Goal: Task Accomplishment & Management: Use online tool/utility

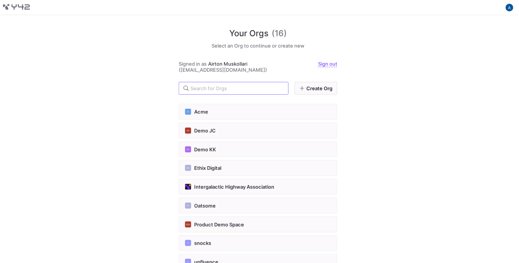
scroll to position [150, 0]
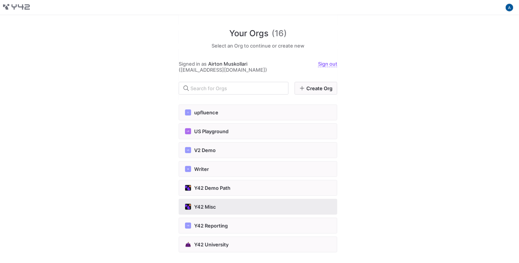
click at [237, 209] on button "Y42 Misc" at bounding box center [258, 207] width 159 height 16
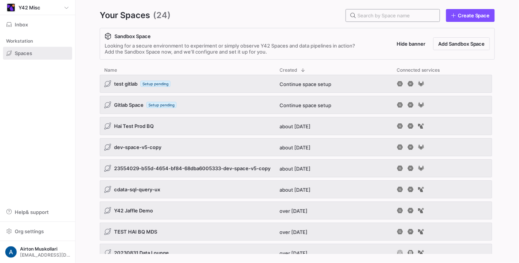
click at [406, 16] on input "text" at bounding box center [395, 15] width 76 height 6
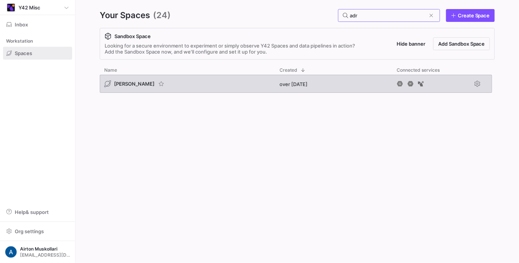
type input "adr"
click at [119, 81] on span "adrian bq" at bounding box center [134, 84] width 40 height 6
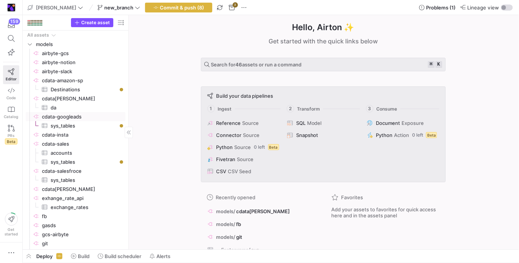
click at [93, 117] on span "cdata-googleads​​​​​​​​" at bounding box center [83, 117] width 82 height 9
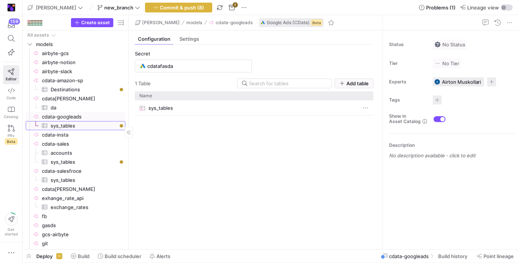
click at [107, 121] on link "sys_tables​​​​​​​​​" at bounding box center [76, 125] width 100 height 9
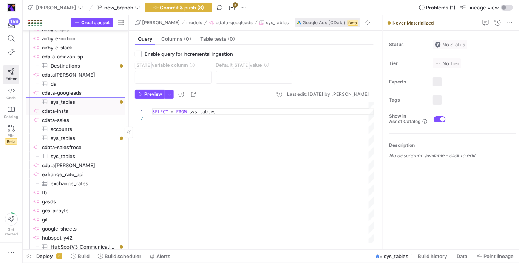
scroll to position [25, 0]
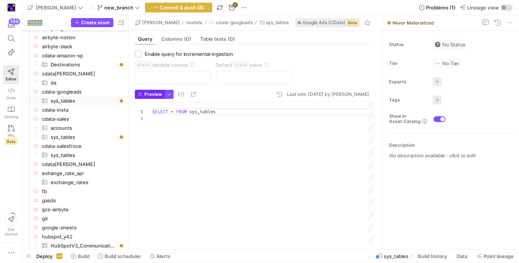
click at [148, 96] on span "Preview" at bounding box center [153, 94] width 18 height 5
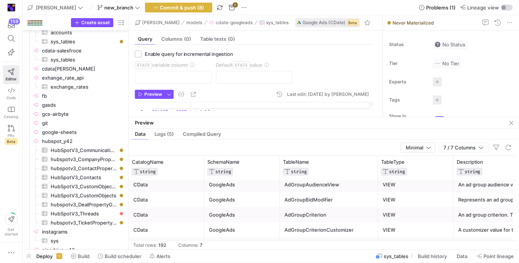
scroll to position [0, 0]
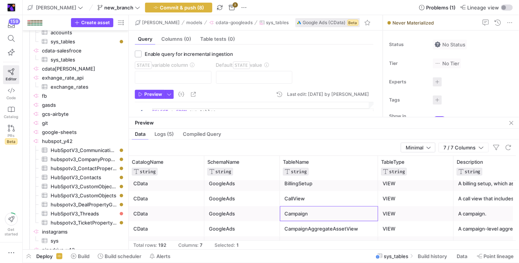
click at [292, 213] on div "Campaign" at bounding box center [328, 214] width 89 height 15
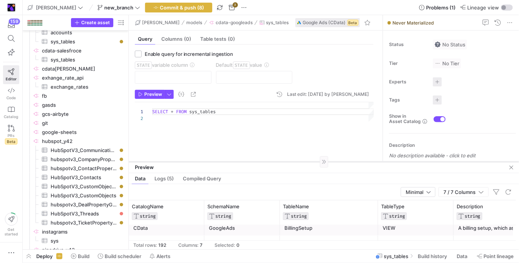
drag, startPoint x: 199, startPoint y: 117, endPoint x: 198, endPoint y: 161, distance: 43.5
click at [198, 162] on div at bounding box center [324, 162] width 390 height 0
click at [210, 111] on div "SELECT * FROM sys_tables" at bounding box center [263, 128] width 222 height 52
type textarea "SELECT * FROM Campaign"
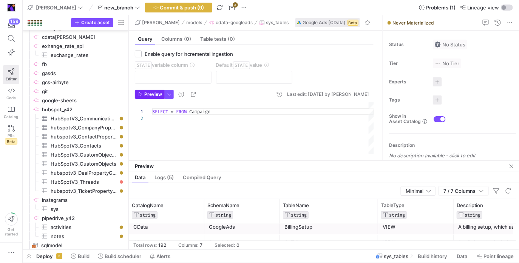
click at [152, 94] on span "Preview" at bounding box center [153, 94] width 18 height 5
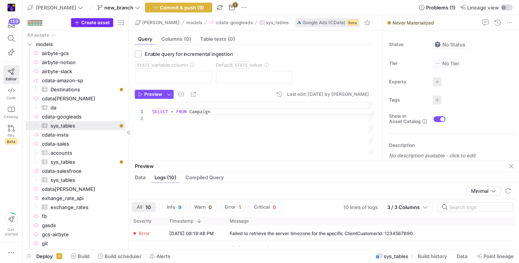
click at [105, 25] on span "Create asset" at bounding box center [95, 22] width 29 height 5
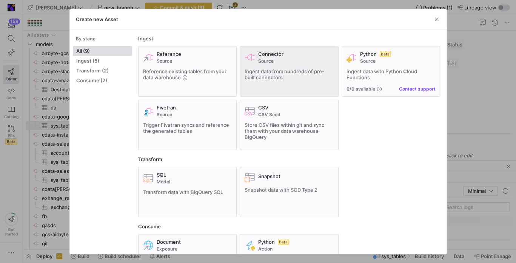
click at [275, 59] on span "Source" at bounding box center [296, 61] width 76 height 5
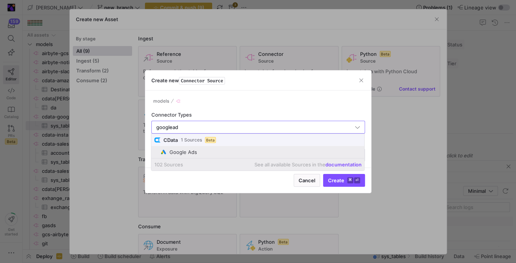
click at [218, 146] on mat-option "Google Ads" at bounding box center [257, 152] width 213 height 12
type input "Google Ads"
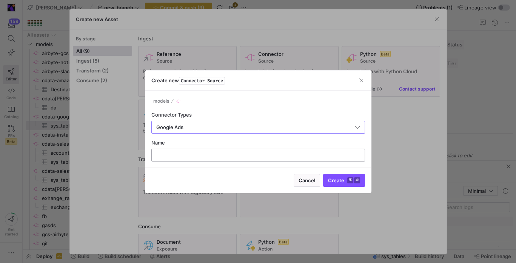
click at [218, 150] on div at bounding box center [258, 155] width 201 height 12
type input "cdata-google-ads"
click at [323, 174] on button "Create ⌘ ⏎" at bounding box center [344, 180] width 42 height 13
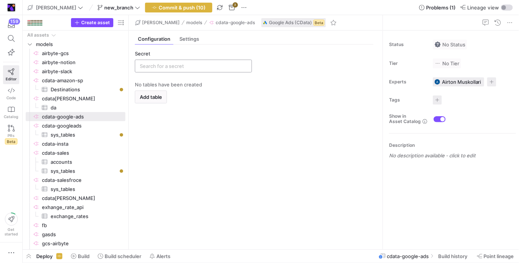
click at [174, 65] on input "text" at bounding box center [193, 66] width 107 height 6
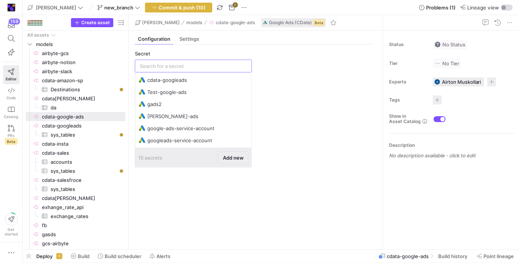
click at [241, 164] on button "Add new" at bounding box center [233, 157] width 31 height 13
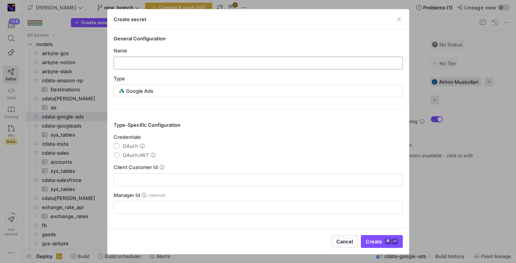
click at [258, 69] on div at bounding box center [258, 63] width 289 height 13
click at [260, 66] on div at bounding box center [258, 63] width 277 height 12
type input "working-gads"
click at [123, 147] on span "OAuth" at bounding box center [130, 146] width 15 height 6
click at [120, 147] on input "OAuth" at bounding box center [117, 146] width 6 height 6
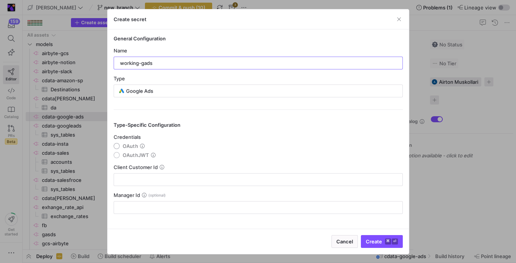
radio input "true"
click at [133, 171] on div "Client Customer Id" at bounding box center [258, 175] width 289 height 22
click at [132, 178] on input "text" at bounding box center [258, 180] width 277 height 6
paste input "6839813425"
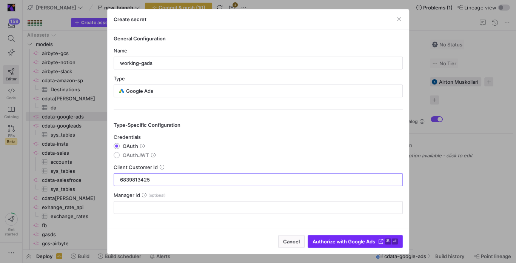
type input "6839813425"
click at [334, 235] on button "Authorize with Google Ads ⌘ ⏎" at bounding box center [355, 241] width 95 height 13
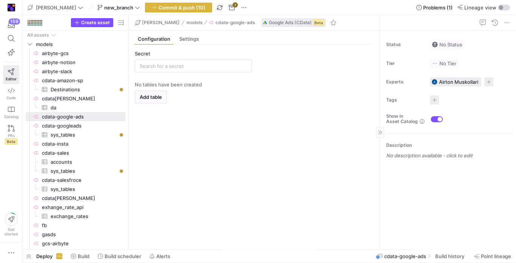
type input "working-gads"
click at [157, 96] on span "Add table" at bounding box center [151, 97] width 22 height 6
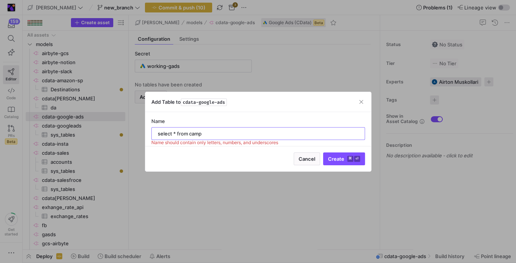
type input "select * from cam"
type input "campaign"
click at [323, 153] on button "Create ⌘ ⏎" at bounding box center [344, 159] width 42 height 13
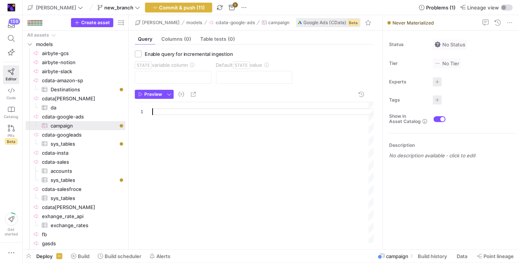
click at [171, 120] on div at bounding box center [263, 172] width 222 height 141
type textarea "SELECT * FROM campaign"
click at [150, 97] on span "Preview" at bounding box center [153, 94] width 18 height 5
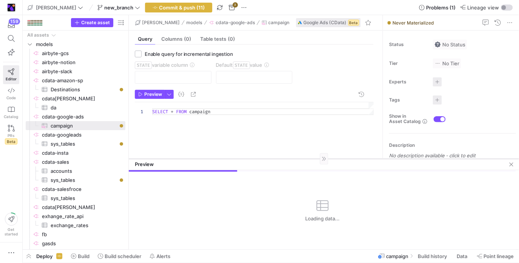
drag, startPoint x: 187, startPoint y: 117, endPoint x: 185, endPoint y: 159, distance: 41.6
click at [185, 159] on div at bounding box center [324, 159] width 390 height 0
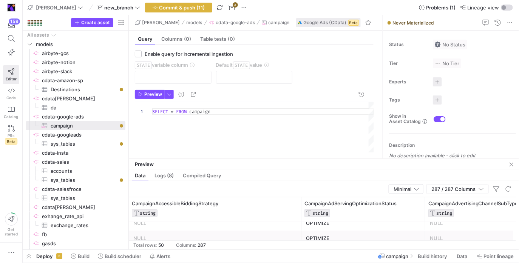
scroll to position [0, 0]
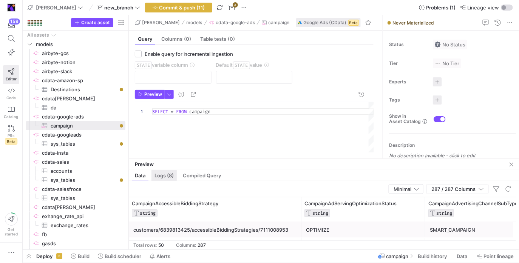
click at [158, 175] on span "Logs (8)" at bounding box center [163, 175] width 19 height 5
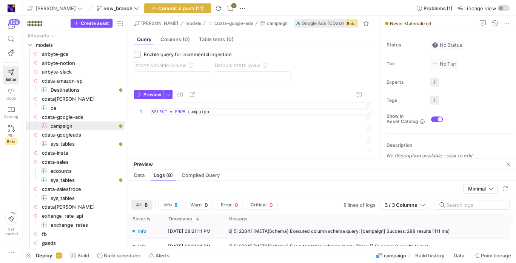
scroll to position [159, 0]
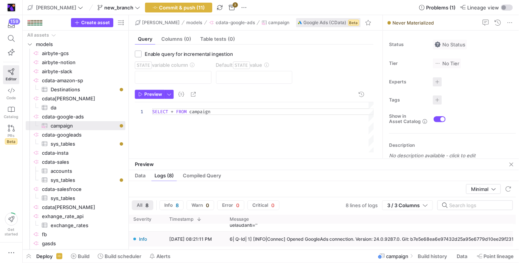
click at [290, 242] on div "6| Q-Id| 1] [INFO|Connec] Opened GoogleAds connection. Version: 24.0.9287.0. Gi…" at bounding box center [421, 239] width 392 height 15
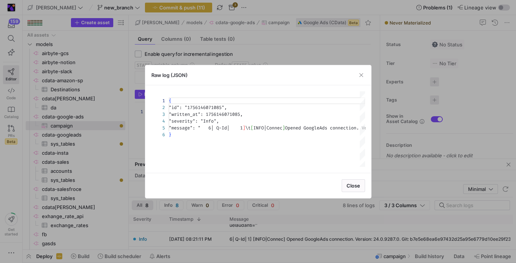
scroll to position [34, 0]
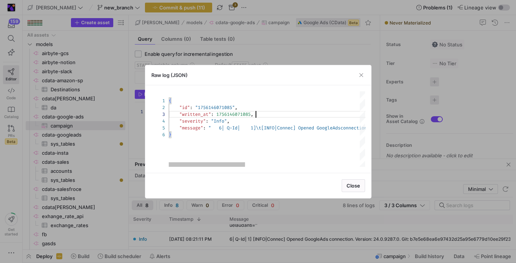
click at [278, 113] on div "{ "id" : "1756146071085" , "written_at" : 1756146071085 , "severity" : "Info" ,…" at bounding box center [415, 129] width 492 height 76
type textarea "{ "id": "1756146071085", "written_at": 1756146071085, "severity": "Info", "mess…"
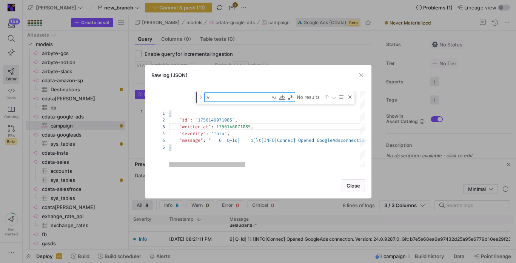
scroll to position [13, 22]
type textarea "v"
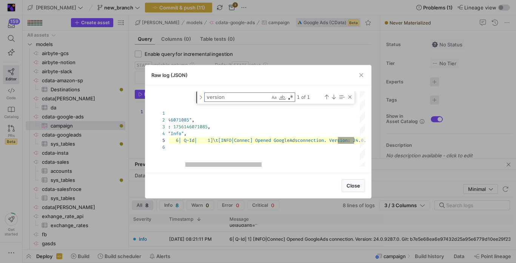
scroll to position [13, 231]
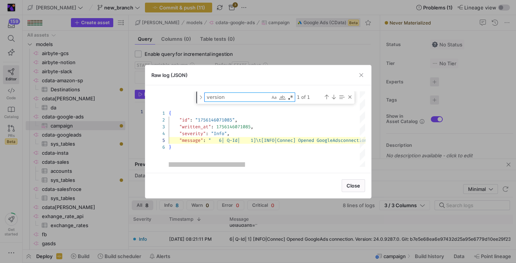
type textarea "version"
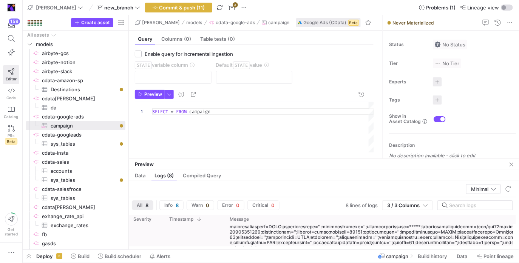
scroll to position [135, 0]
click at [323, 240] on div at bounding box center [421, 217] width 383 height 69
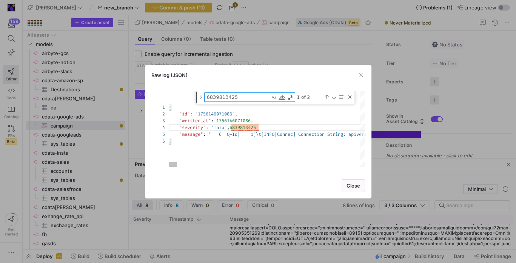
type textarea "{ "id": "1756146071086", "written_at": 1756146071086, "severity": "Info",683981…"
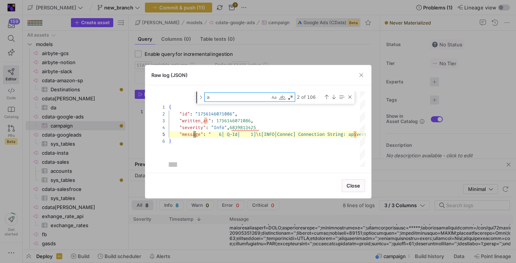
type textarea "ap"
type textarea "{ "id": "1756146071086", "written_at": 1756146071086, "severity": "Info",683981…"
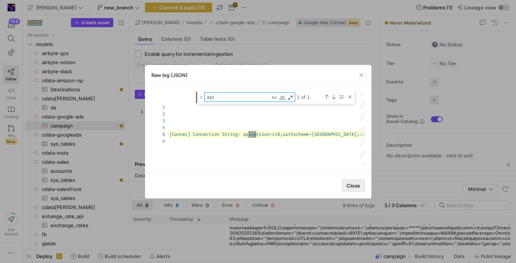
type textarea "api"
click at [357, 184] on span "Close" at bounding box center [354, 186] width 14 height 6
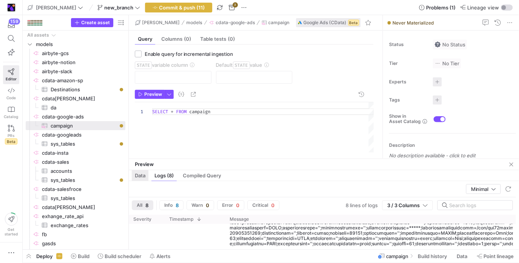
click at [143, 177] on span "Data" at bounding box center [140, 175] width 11 height 5
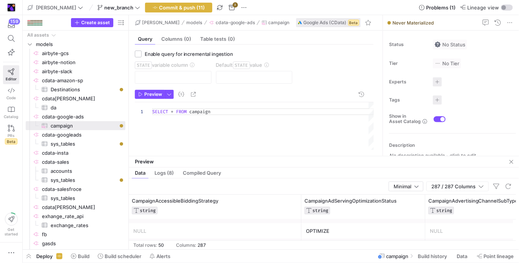
click at [214, 108] on div "SELECT * FROM campaign" at bounding box center [263, 126] width 222 height 48
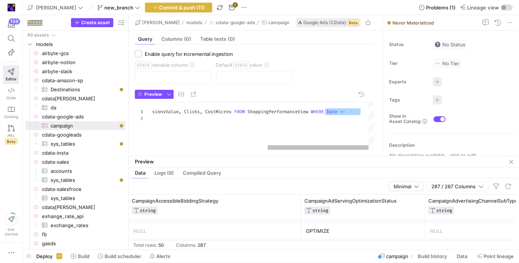
drag, startPoint x: 301, startPoint y: 118, endPoint x: 325, endPoint y: 113, distance: 24.2
click at [325, 113] on div "SELECT ProductItemId , ProductTypeL1 , ProductTypeL3 , CampaignId , Impressions…" at bounding box center [136, 126] width 476 height 48
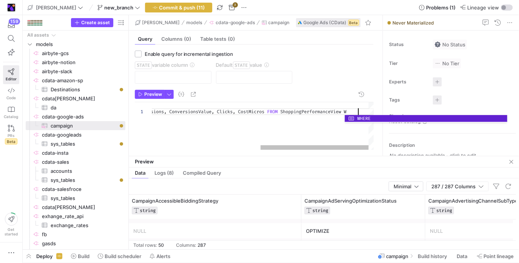
type textarea "SELECT ProductItemId, ProductTypeL1, ProductTypeL3, CampaignId, Impressions, Co…"
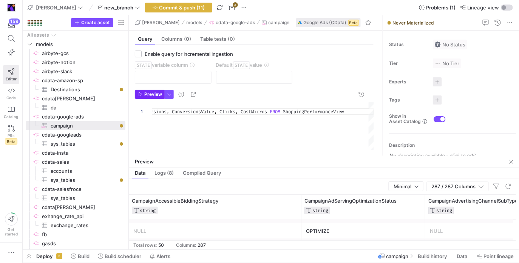
click at [153, 94] on span "Preview" at bounding box center [153, 94] width 18 height 5
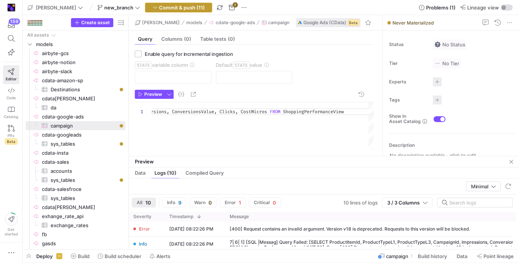
click at [161, 10] on span "Commit & push (11)" at bounding box center [182, 8] width 46 height 6
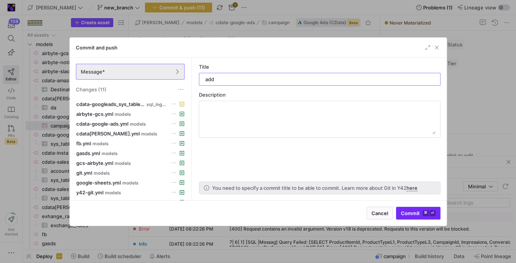
type input "add"
click at [423, 213] on kbd "⌘" at bounding box center [426, 213] width 6 height 6
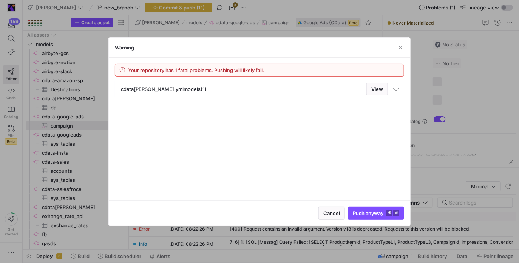
click at [396, 91] on span at bounding box center [396, 88] width 4 height 6
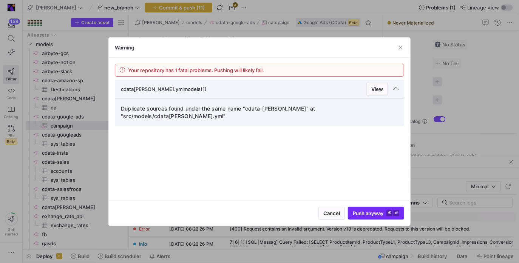
click at [371, 209] on span "submit" at bounding box center [376, 213] width 56 height 12
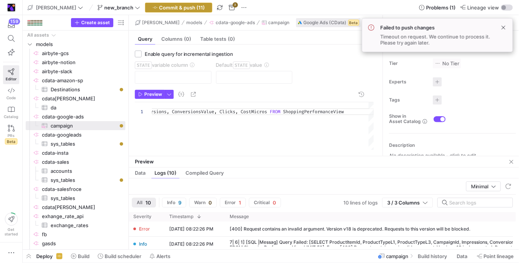
click at [175, 9] on span "Commit & push (11)" at bounding box center [182, 8] width 46 height 6
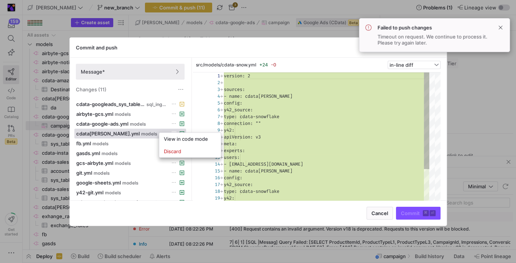
scroll to position [68, 0]
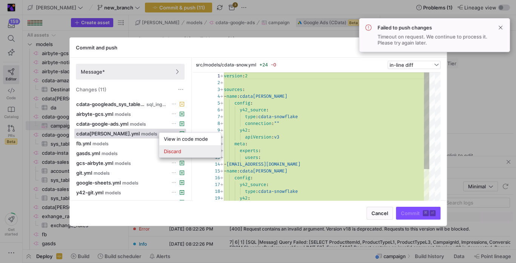
click at [182, 149] on span "Discard" at bounding box center [190, 151] width 53 height 6
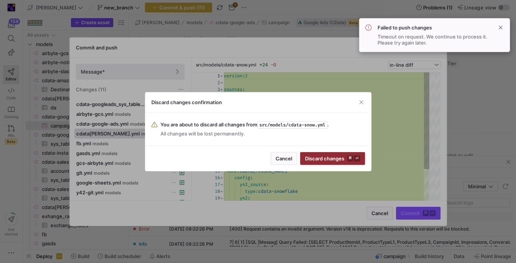
click at [339, 161] on span "submit" at bounding box center [333, 159] width 64 height 12
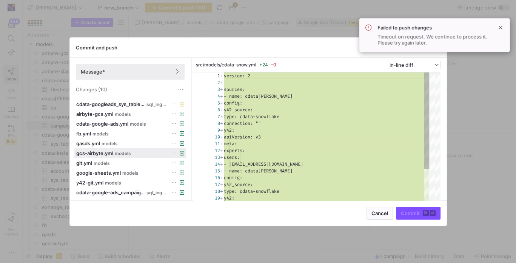
scroll to position [6, 0]
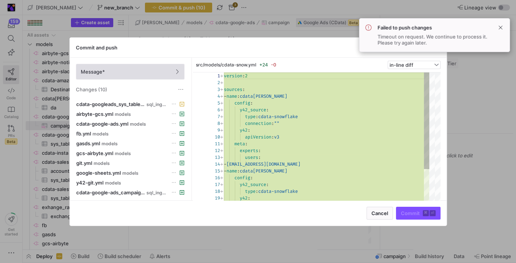
click at [129, 68] on span at bounding box center [130, 71] width 108 height 15
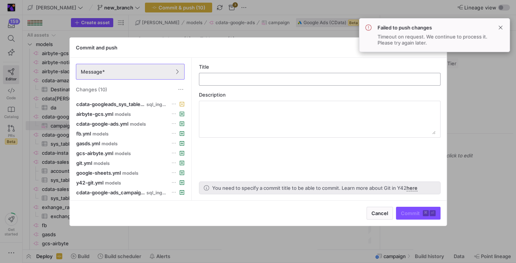
click at [254, 77] on input "text" at bounding box center [319, 79] width 229 height 6
type input "ss"
click at [403, 211] on span "Commit ⌘ ⏎" at bounding box center [418, 213] width 35 height 6
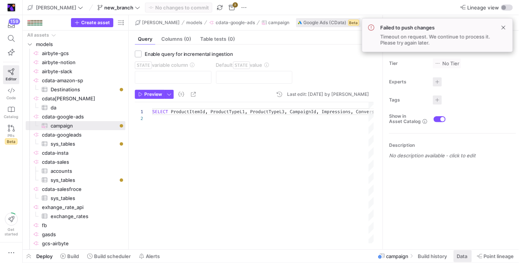
click at [468, 259] on span "Data" at bounding box center [463, 256] width 12 height 6
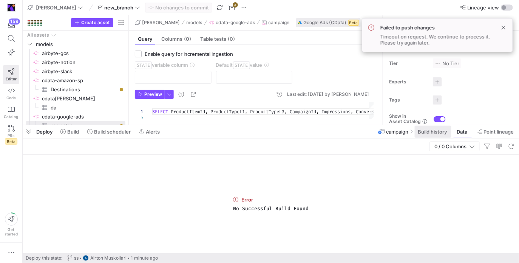
click at [434, 131] on span "Build history" at bounding box center [432, 132] width 29 height 6
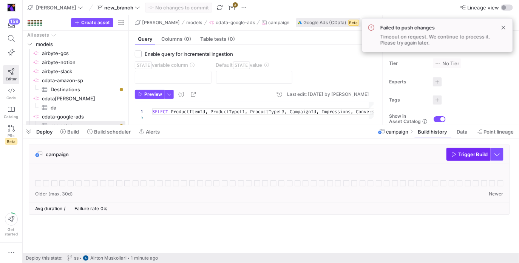
click at [480, 158] on span "button" at bounding box center [468, 154] width 43 height 12
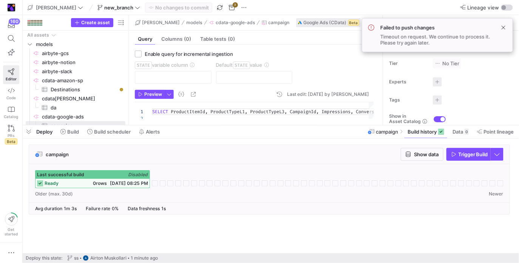
click at [114, 188] on div "Last successful build Disabled ready 0 rows 08/25/25, 08:25 PM" at bounding box center [269, 183] width 480 height 39
click at [119, 184] on span "08/25/25, 08:25 PM" at bounding box center [129, 184] width 38 height 6
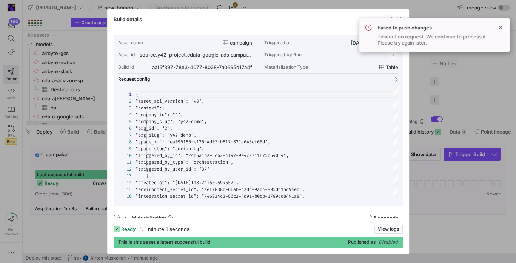
scroll to position [68, 0]
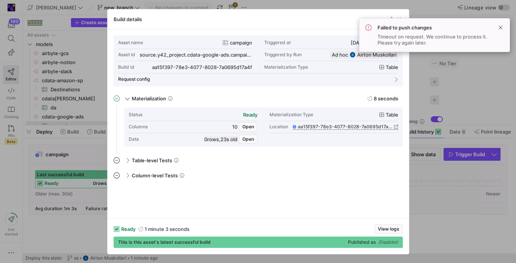
click at [387, 234] on y42-job-details-dialog-footer "ready 1 minute 3 seconds View logs This is this asset's latest successful build…" at bounding box center [258, 236] width 289 height 23
click at [397, 229] on span "View logs" at bounding box center [389, 229] width 22 height 5
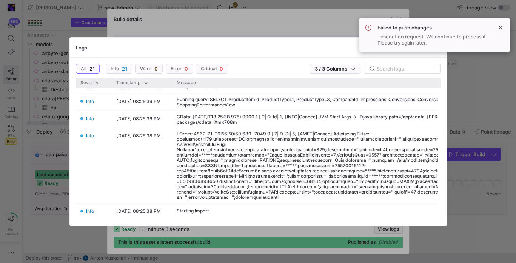
scroll to position [259, 0]
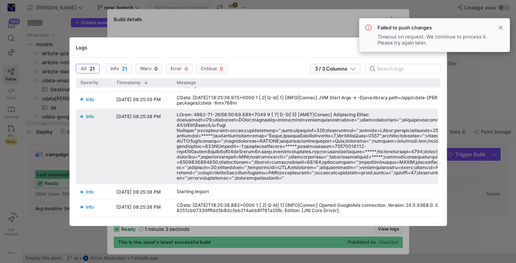
click at [250, 148] on div at bounding box center [357, 146] width 360 height 69
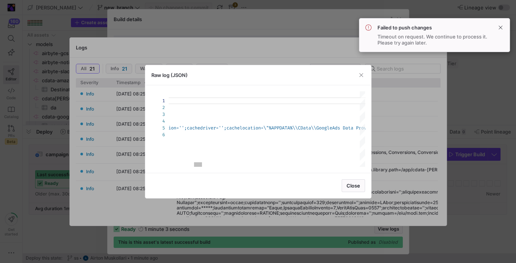
scroll to position [6, 2]
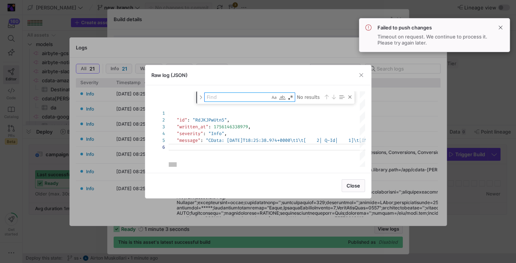
type textarea "{ "id": "RdJKJPwUtn5", "written_at": 1756146338979, "severity": "Info", "messag…"
type textarea "v"
type textarea "{ "id": "RdJKJPwUtn5", "written_at": 1756146338979, "severity": "Info", "messag…"
type textarea "ve"
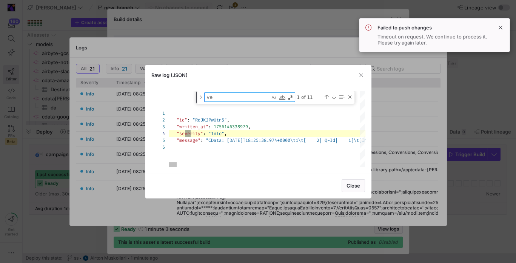
type textarea "{ "id": "RdJKJPwUtn5", "written_at": 1756146338979, "severity": "Info", "messag…"
type textarea "ver"
type textarea "{ "id": "RdJKJPwUtn5", "written_at": 1756146338979, "severity": "Info", "messag…"
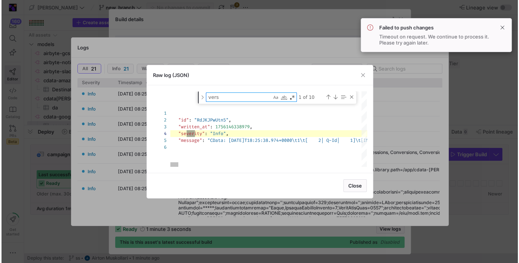
scroll to position [27, 318]
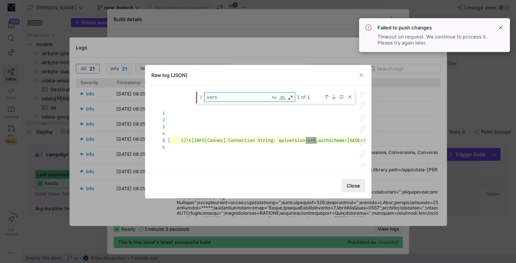
type textarea "vers"
click at [352, 184] on span "Close" at bounding box center [354, 186] width 14 height 6
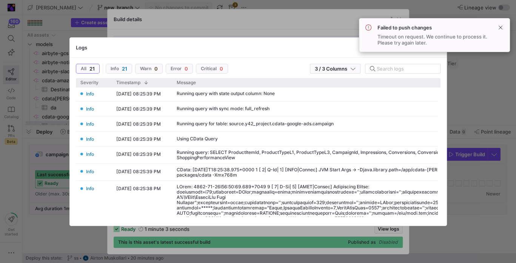
click at [487, 121] on div at bounding box center [258, 131] width 516 height 263
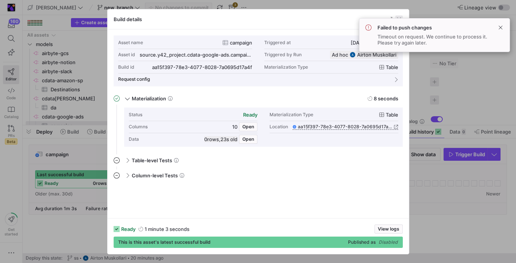
click at [399, 18] on body "160 Editor Code Catalog PRs Beta Get started adrian bq new_branch No changes to…" at bounding box center [258, 131] width 516 height 263
click at [499, 26] on span at bounding box center [500, 27] width 9 height 9
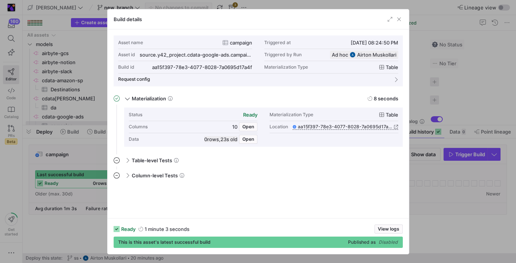
click at [403, 19] on div "Build details" at bounding box center [258, 19] width 301 height 20
click at [400, 19] on span "button" at bounding box center [400, 19] width 8 height 8
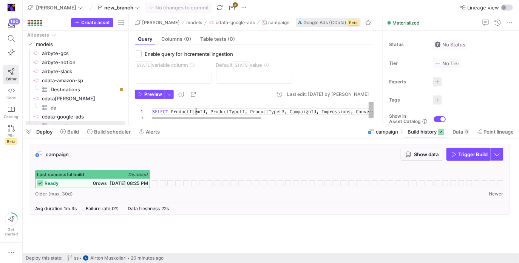
scroll to position [0, 43]
click at [195, 111] on div "SELECT ProductItemId , ProductTypeL1 , ProductTypeL3 , CampaignId , Impressions…" at bounding box center [372, 114] width 440 height 24
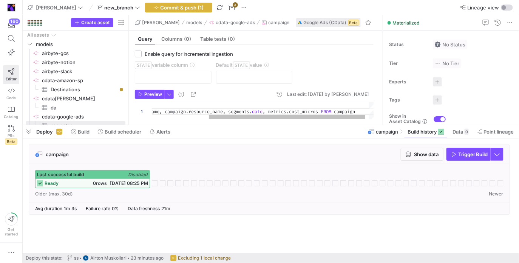
scroll to position [0, 209]
click at [281, 112] on div "SELECT campaign . id , campaign . name , campaign . resource_name , segments . …" at bounding box center [225, 110] width 307 height 17
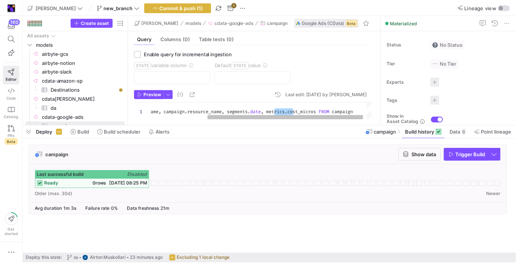
scroll to position [0, 201]
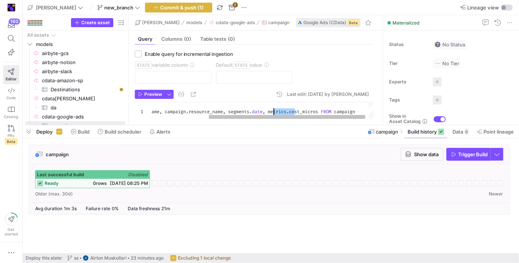
drag, startPoint x: 296, startPoint y: 111, endPoint x: 274, endPoint y: 113, distance: 21.6
click at [274, 113] on span "SELECT campaign . id , campaign . name , campaign . resource_name , segments . …" at bounding box center [213, 112] width 283 height 6
type textarea "SELECT campaign.id, campaign.name, campaign.resource_name, segments.date, cost_…"
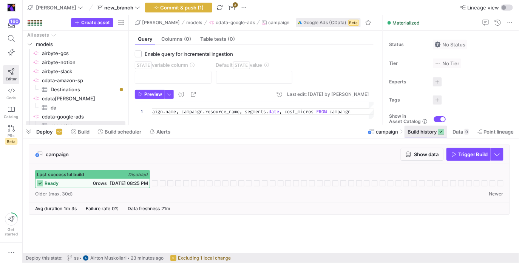
click at [440, 132] on rect at bounding box center [441, 132] width 6 height 6
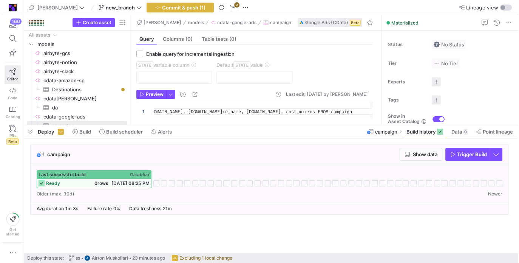
scroll to position [0, 0]
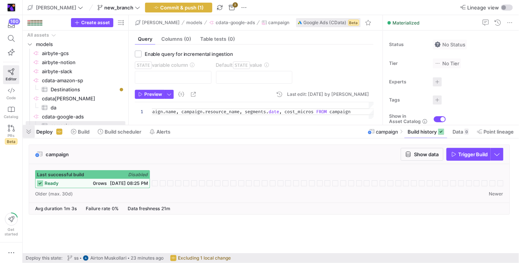
click at [29, 129] on span "button" at bounding box center [29, 131] width 12 height 13
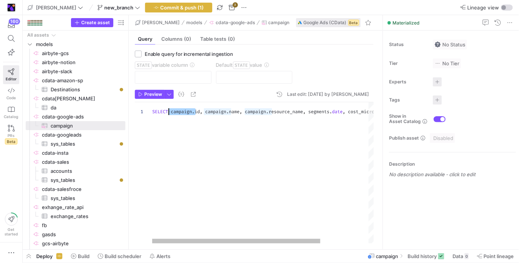
scroll to position [0, 19]
drag, startPoint x: 196, startPoint y: 111, endPoint x: 171, endPoint y: 111, distance: 24.2
click at [171, 111] on div "SELECT campaign . id , campaign . name , campaign . resource_name , segments . …" at bounding box center [294, 172] width 285 height 141
drag, startPoint x: 181, startPoint y: 111, endPoint x: 207, endPoint y: 113, distance: 26.1
click at [207, 113] on div "SELECT id , campaign . name , campaign . resource_name , segments . date , cost…" at bounding box center [282, 172] width 261 height 141
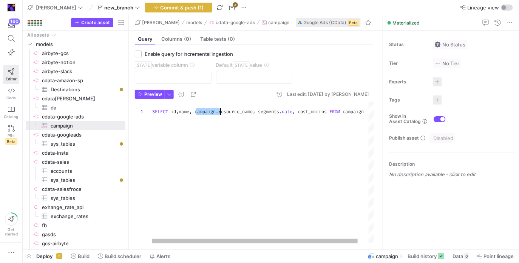
drag, startPoint x: 195, startPoint y: 112, endPoint x: 221, endPoint y: 113, distance: 25.3
click at [221, 113] on div "SELECT id , name , campaign . resource_name , segments . date , cost_micros FRO…" at bounding box center [268, 172] width 233 height 141
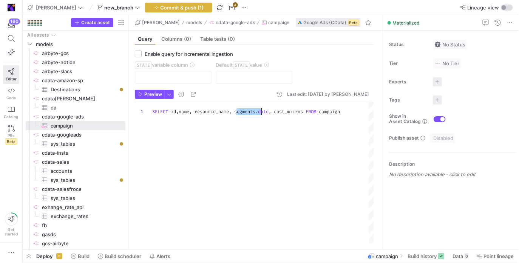
drag, startPoint x: 235, startPoint y: 111, endPoint x: 260, endPoint y: 113, distance: 24.3
click at [260, 113] on div "SELECT id , name , resource_name , segments . date , cost_micros FROM campaign" at bounding box center [263, 172] width 222 height 141
type textarea "SELECT id,name, resource_name, date, cost_micros FROM campaign"
click at [171, 3] on span "button" at bounding box center [178, 7] width 66 height 9
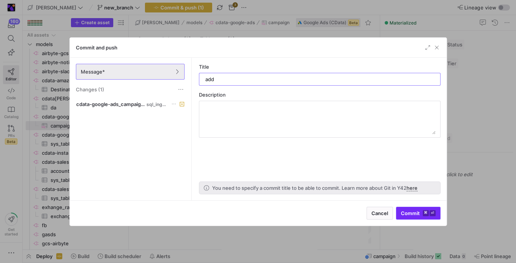
type input "add"
click at [407, 210] on span "Commit ⌘ ⏎" at bounding box center [418, 213] width 35 height 6
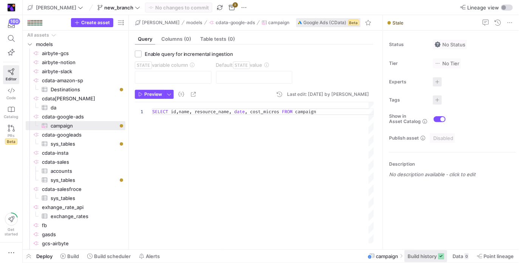
click at [430, 255] on span "Build history" at bounding box center [422, 256] width 29 height 6
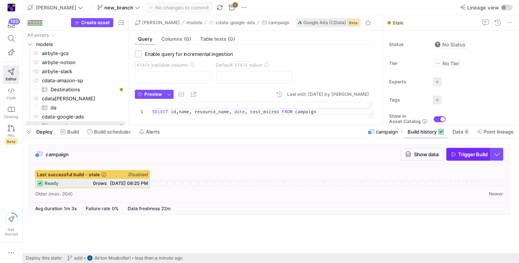
click at [461, 155] on span "Trigger Build" at bounding box center [473, 154] width 30 height 6
click at [157, 183] on icon at bounding box center [155, 184] width 6 height 6
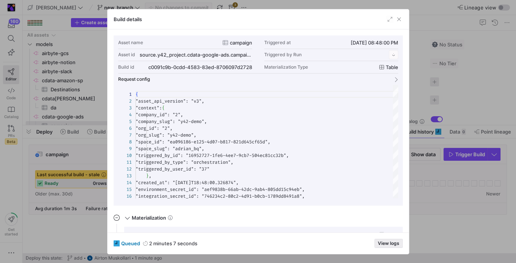
scroll to position [68, 0]
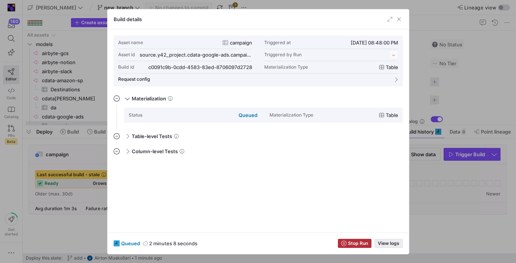
click at [399, 241] on span "View logs" at bounding box center [389, 243] width 22 height 5
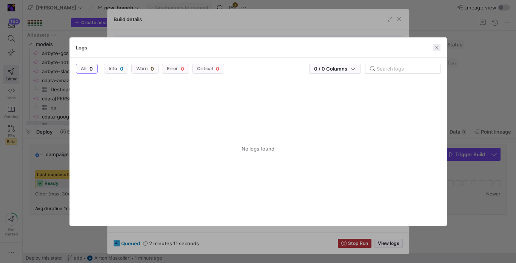
click at [439, 46] on span "button" at bounding box center [437, 48] width 8 height 8
